Goal: Use online tool/utility: Utilize a website feature to perform a specific function

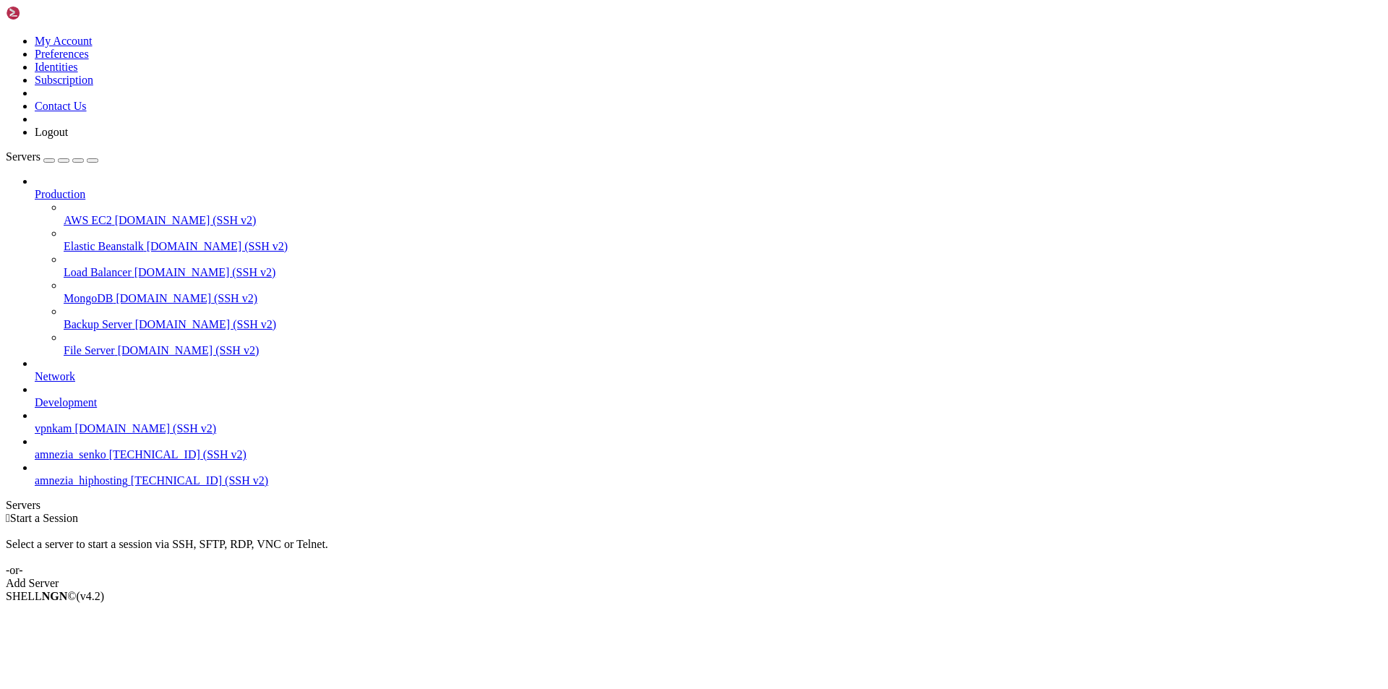
click at [109, 461] on span "[TECHNICAL_ID] (SSH v2)" at bounding box center [177, 454] width 137 height 12
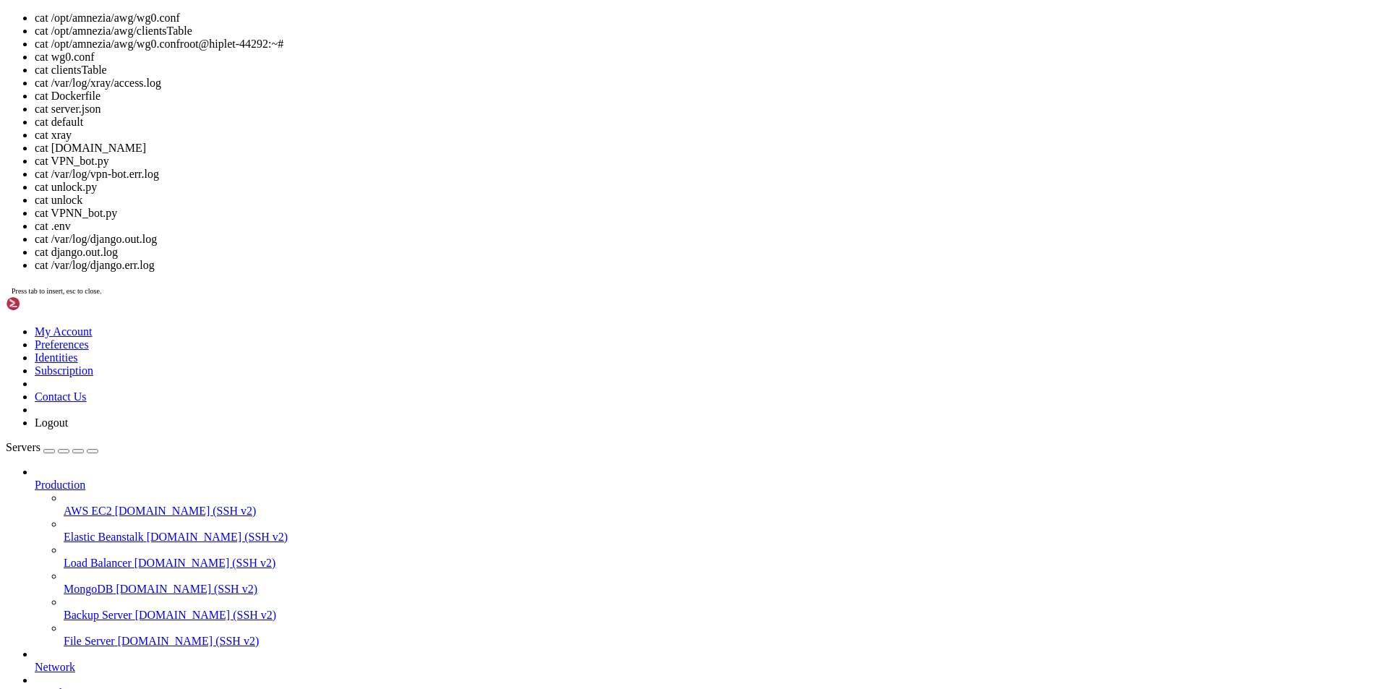
scroll to position [3344, 0]
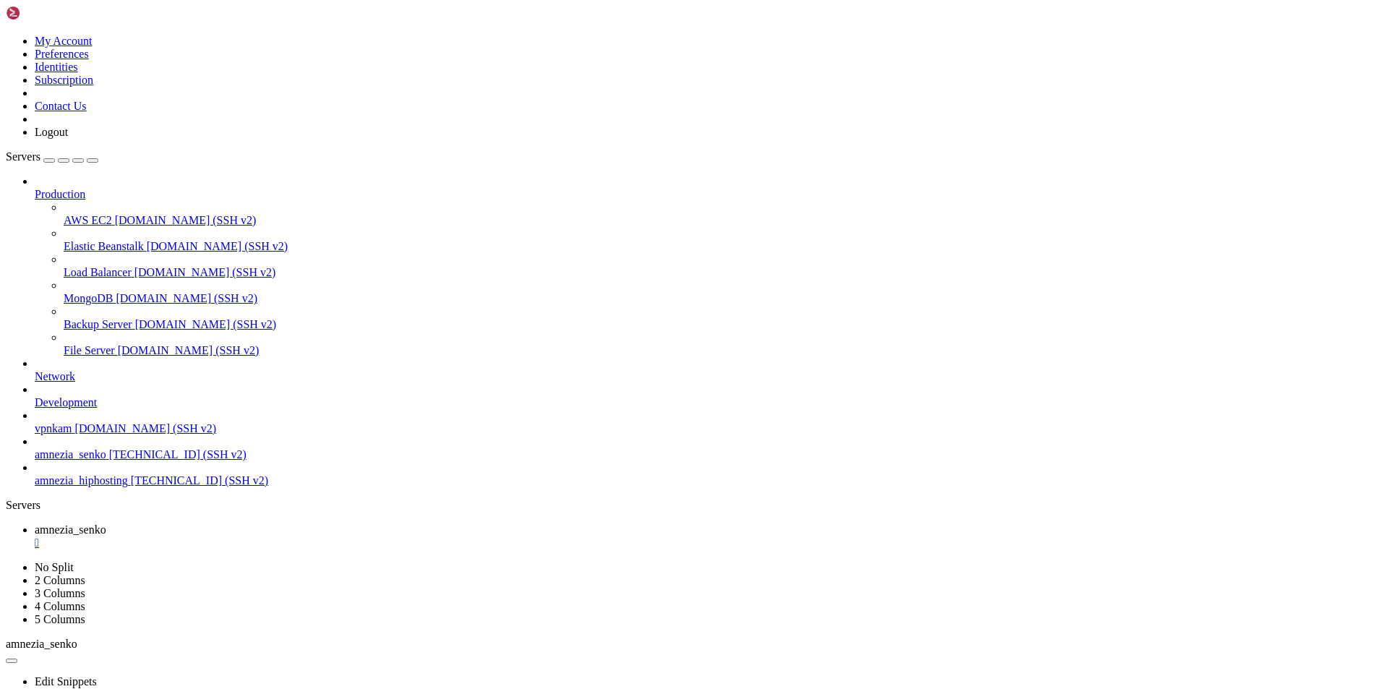
drag, startPoint x: 11, startPoint y: 847, endPoint x: 187, endPoint y: 1345, distance: 528.2
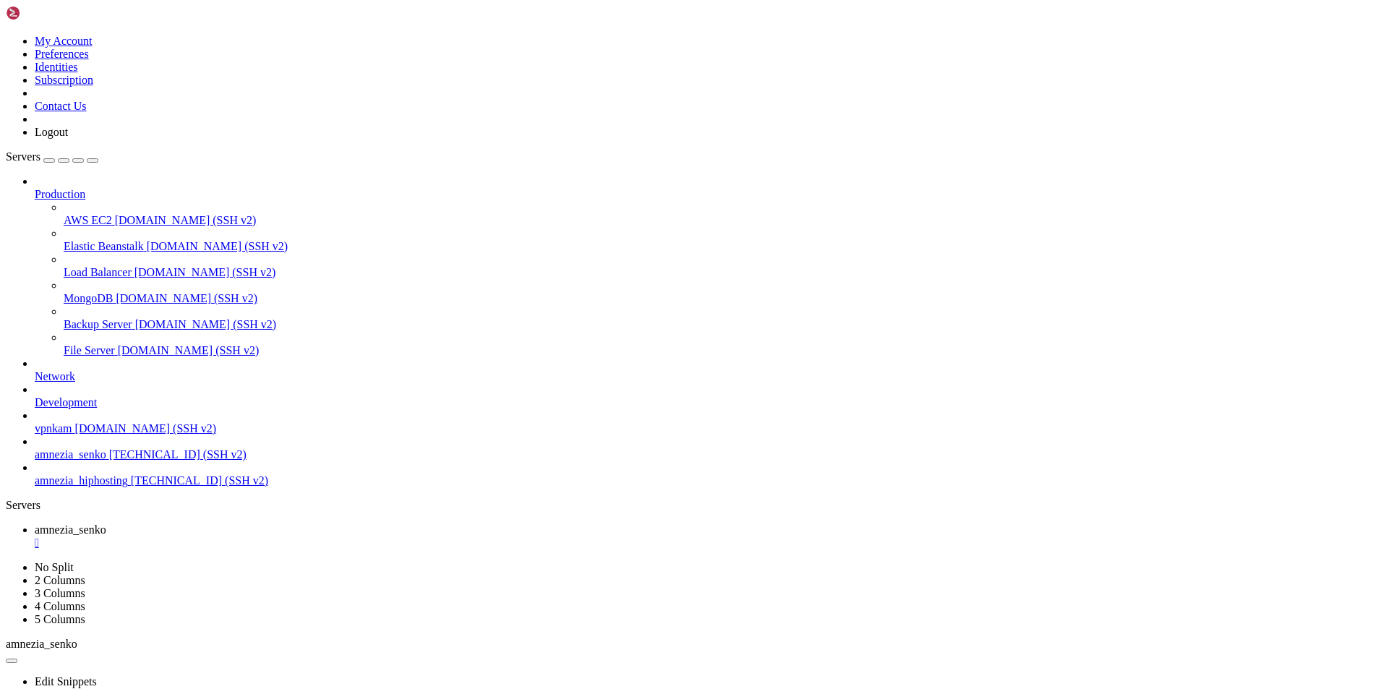
drag, startPoint x: 157, startPoint y: 1337, endPoint x: 434, endPoint y: 1364, distance: 278.3
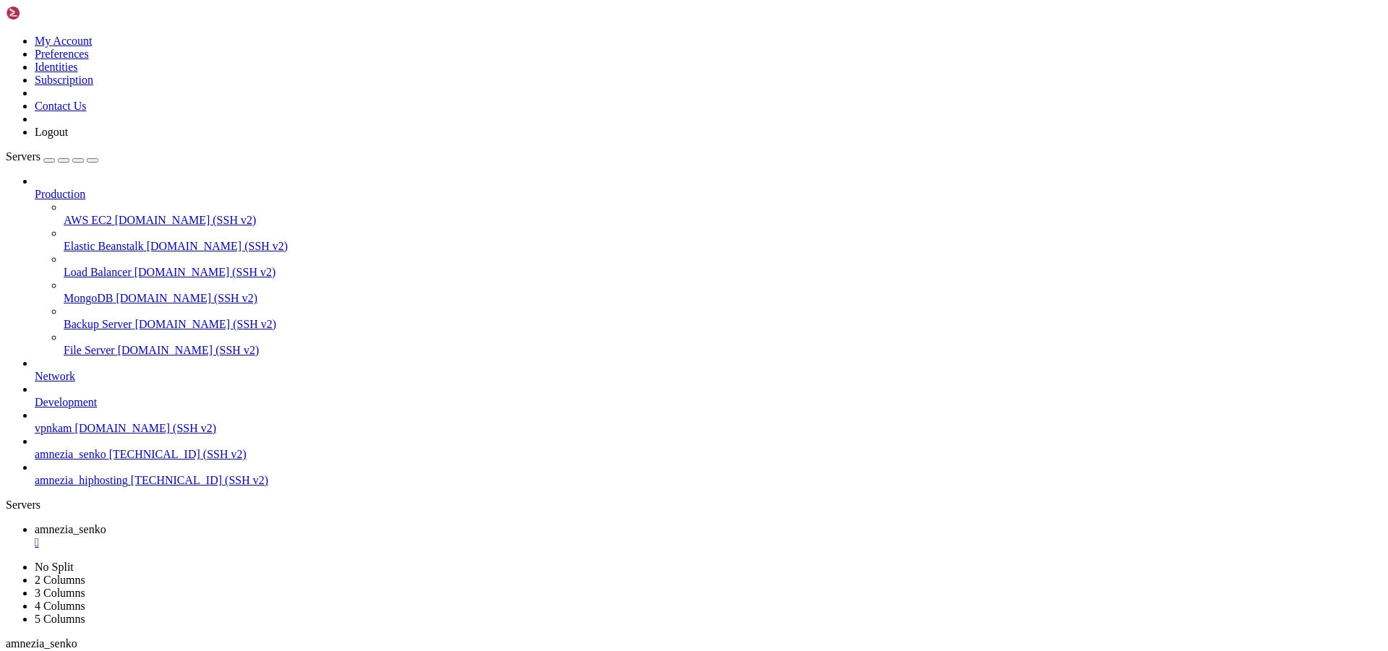
scroll to position [7849, 0]
drag, startPoint x: 12, startPoint y: 1170, endPoint x: 176, endPoint y: 1220, distance: 171.5
copy div "[Interface] [Peer] PublicKey = YLosDBImE1jUOioU8TNxzXxjS40Zk6wUuQ+6a5Dqci0= Pre…"
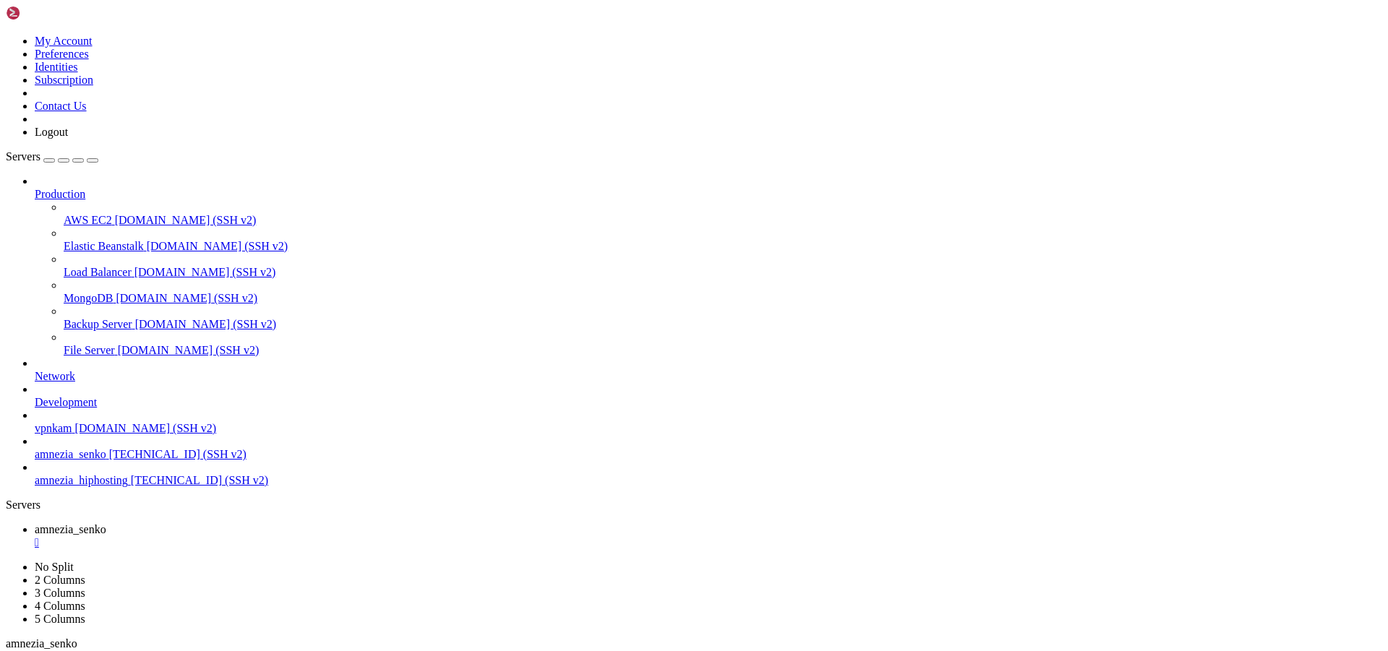
scroll to position [8355, 0]
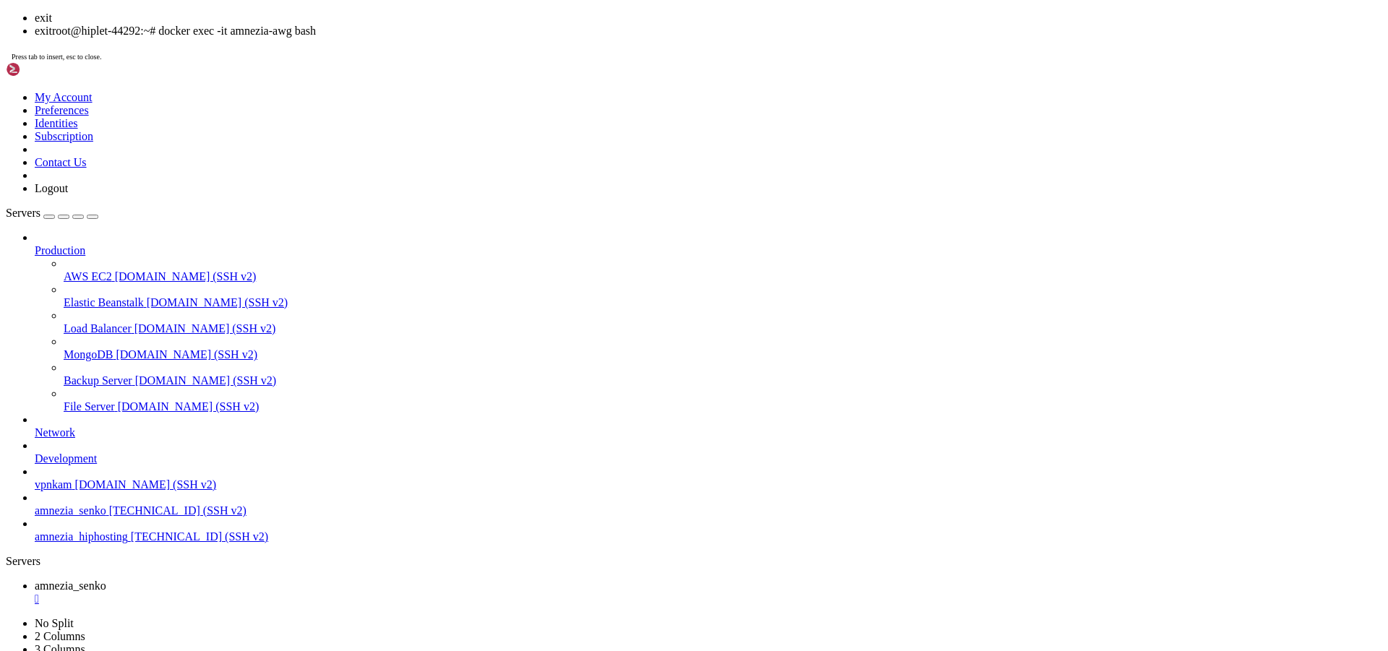
scroll to position [8381, 0]
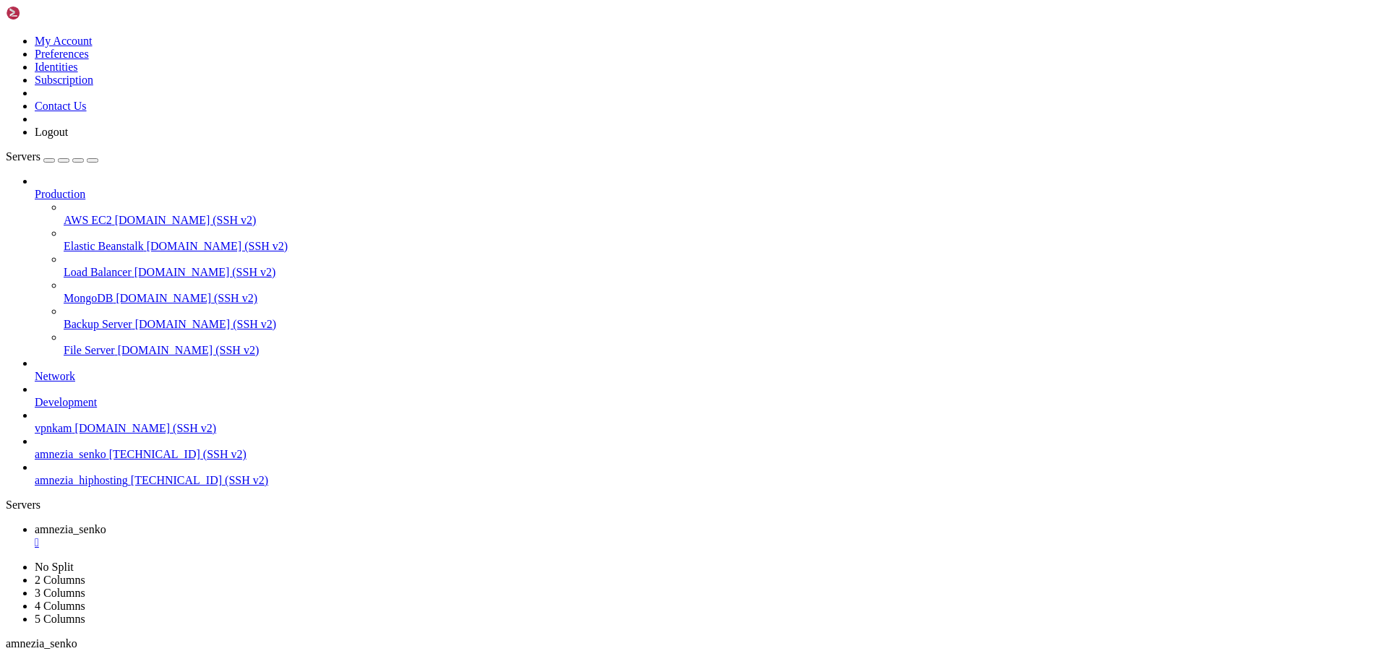
click at [290, 536] on div "" at bounding box center [709, 542] width 1348 height 13
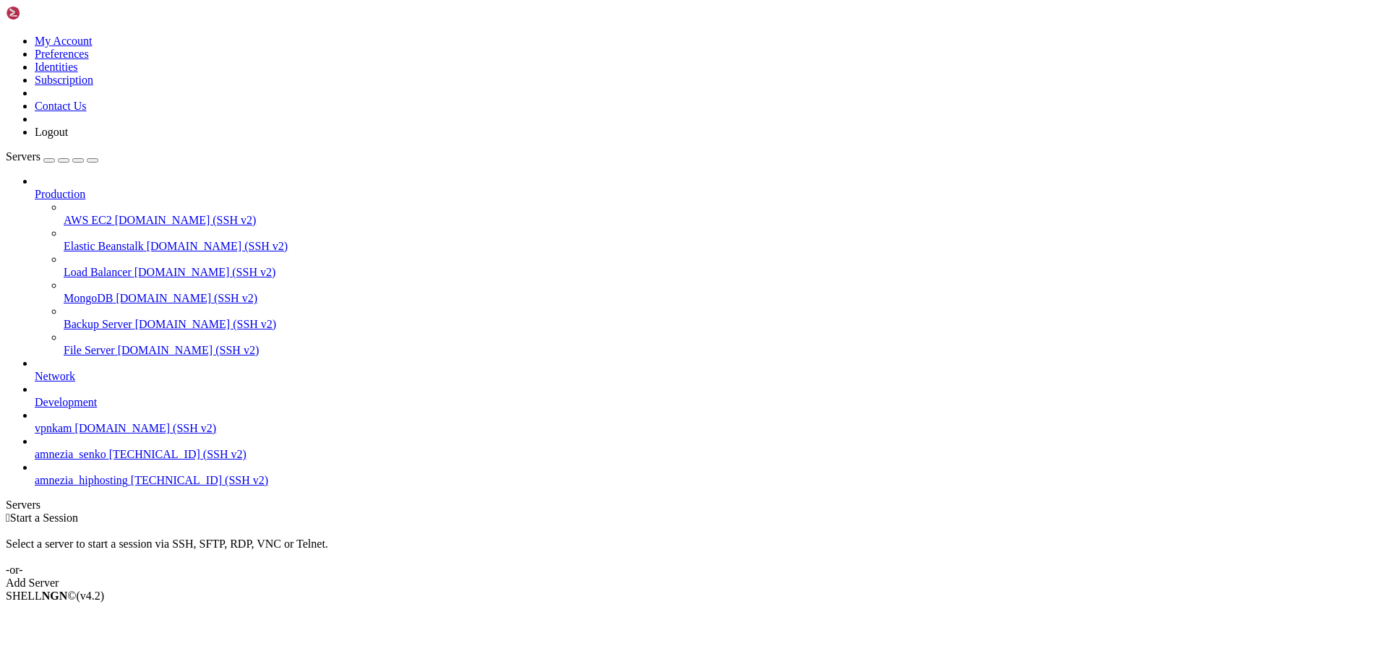
click at [131, 487] on span "[TECHNICAL_ID] (SSH v2)" at bounding box center [199, 480] width 137 height 12
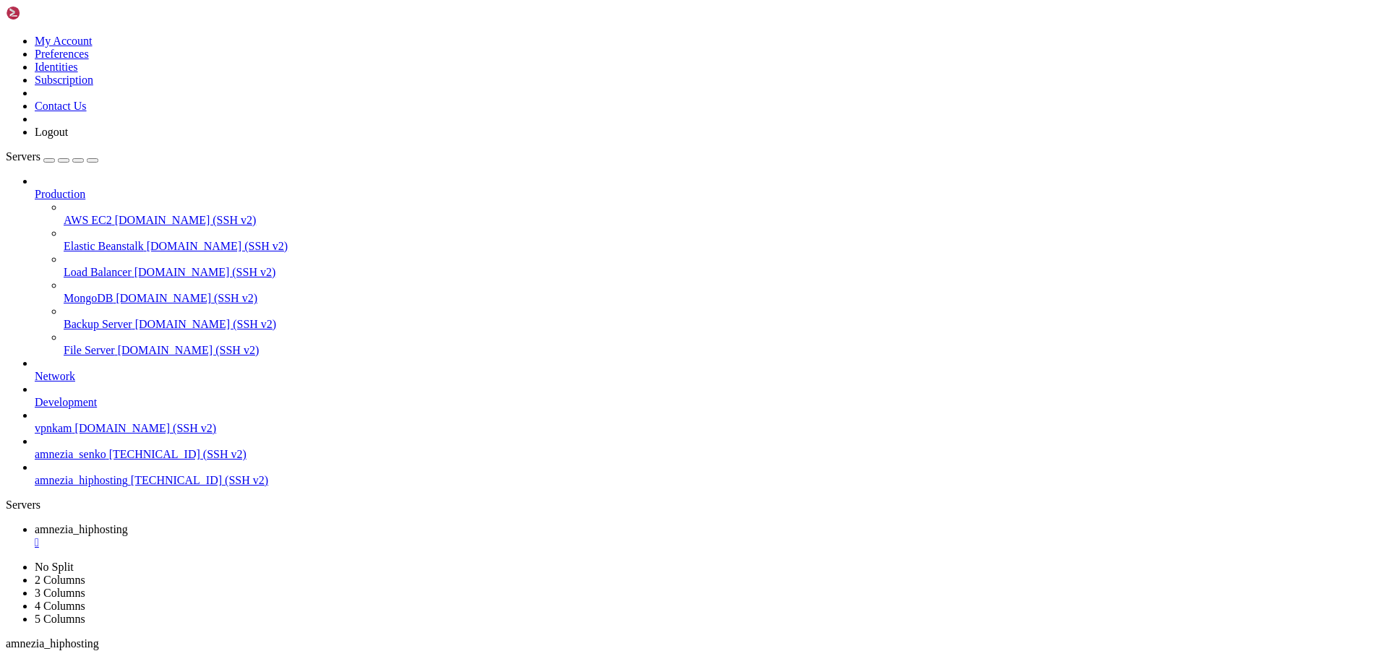
scroll to position [0, 0]
drag, startPoint x: 10, startPoint y: 936, endPoint x: 88, endPoint y: 993, distance: 96.3
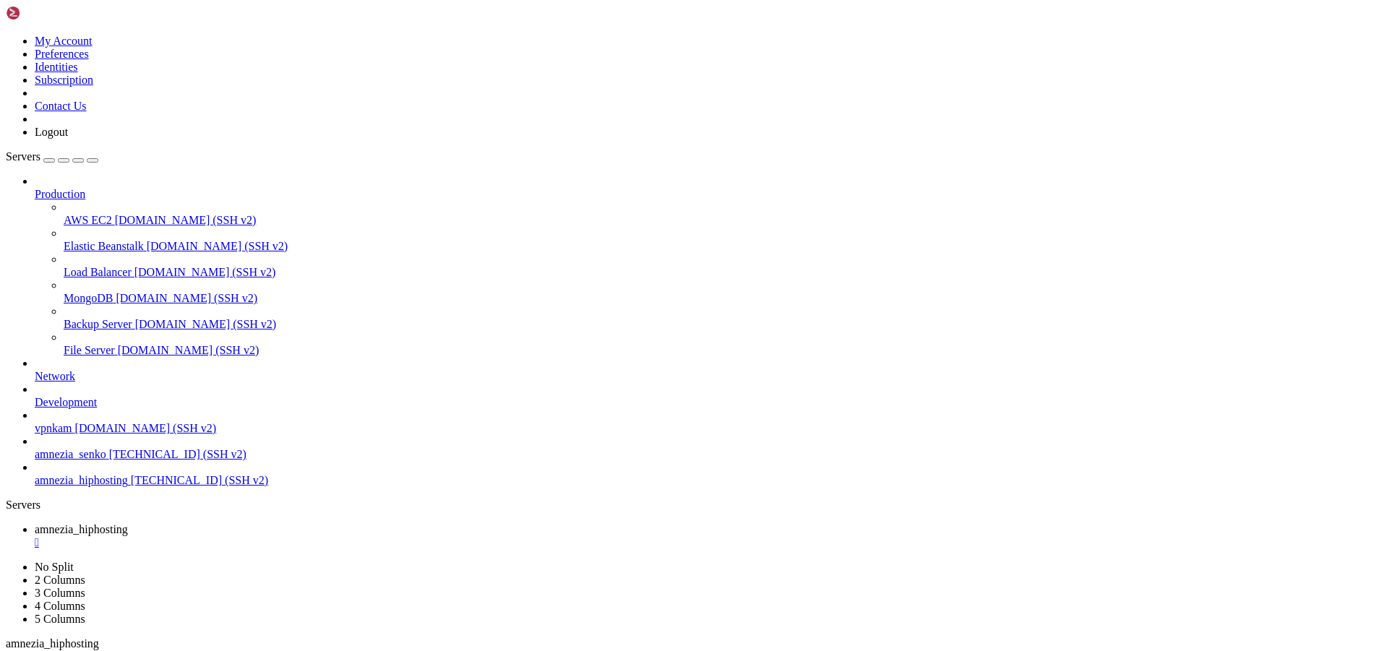
scroll to position [2837, 0]
drag, startPoint x: 13, startPoint y: 936, endPoint x: 185, endPoint y: 1311, distance: 412.8
copy div "[Interface] [Peer] AllowedIPs = [URL] [Peer] PublicKey = HcmoWkWHbmLql0SjMnpMOZ…"
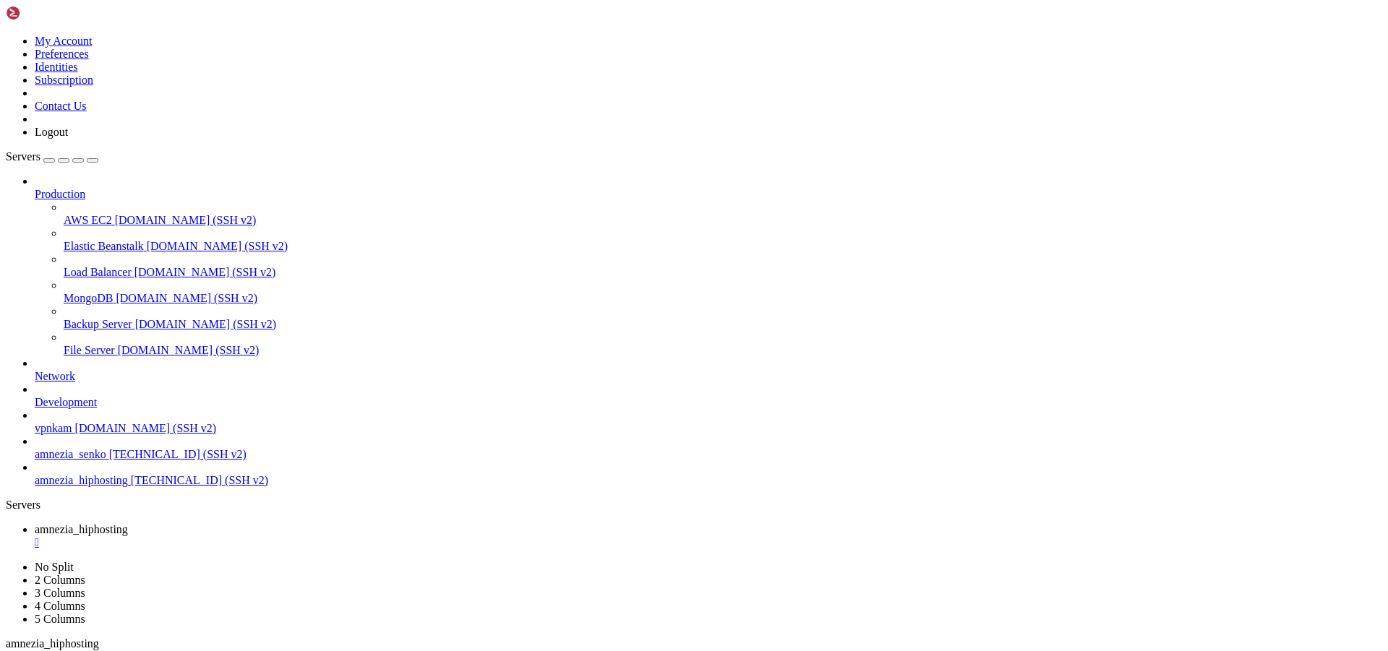
scroll to position [6077, 0]
drag, startPoint x: 212, startPoint y: 1331, endPoint x: 195, endPoint y: 1049, distance: 282.5
